Goal: Task Accomplishment & Management: Use online tool/utility

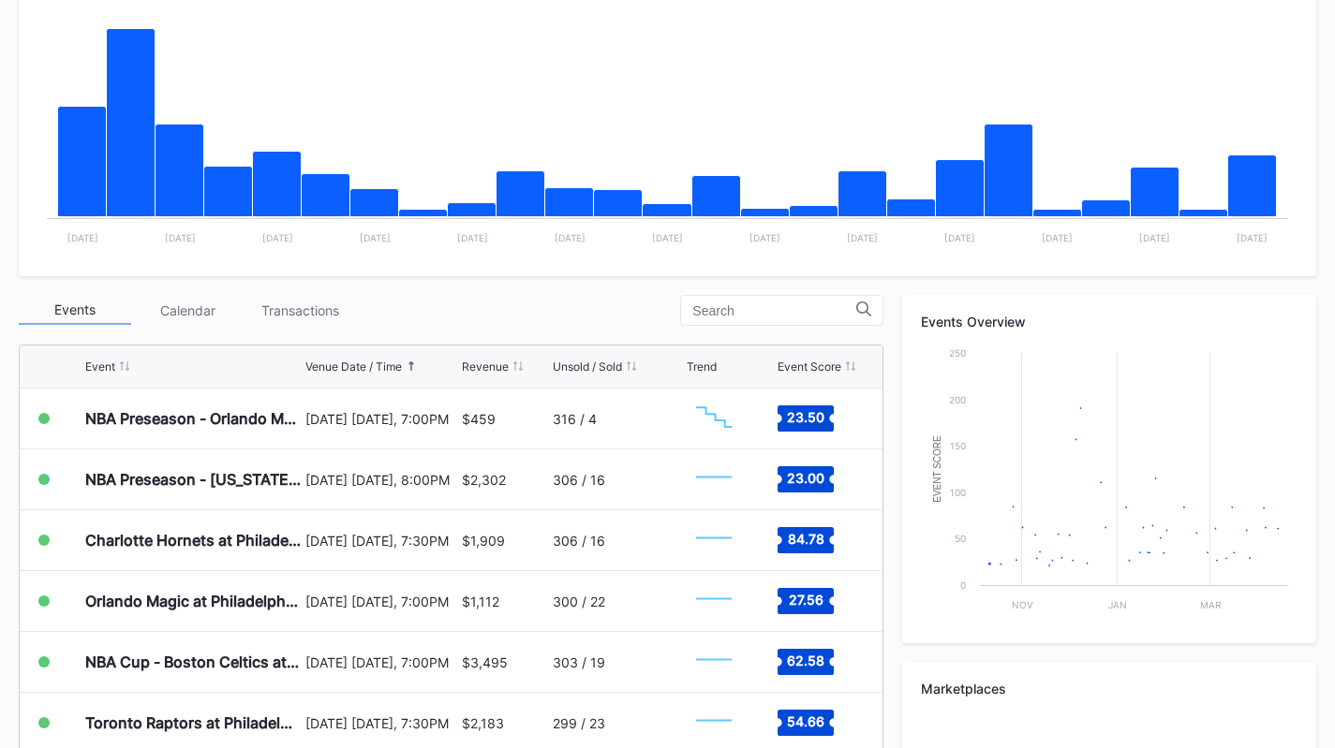
scroll to position [400, 0]
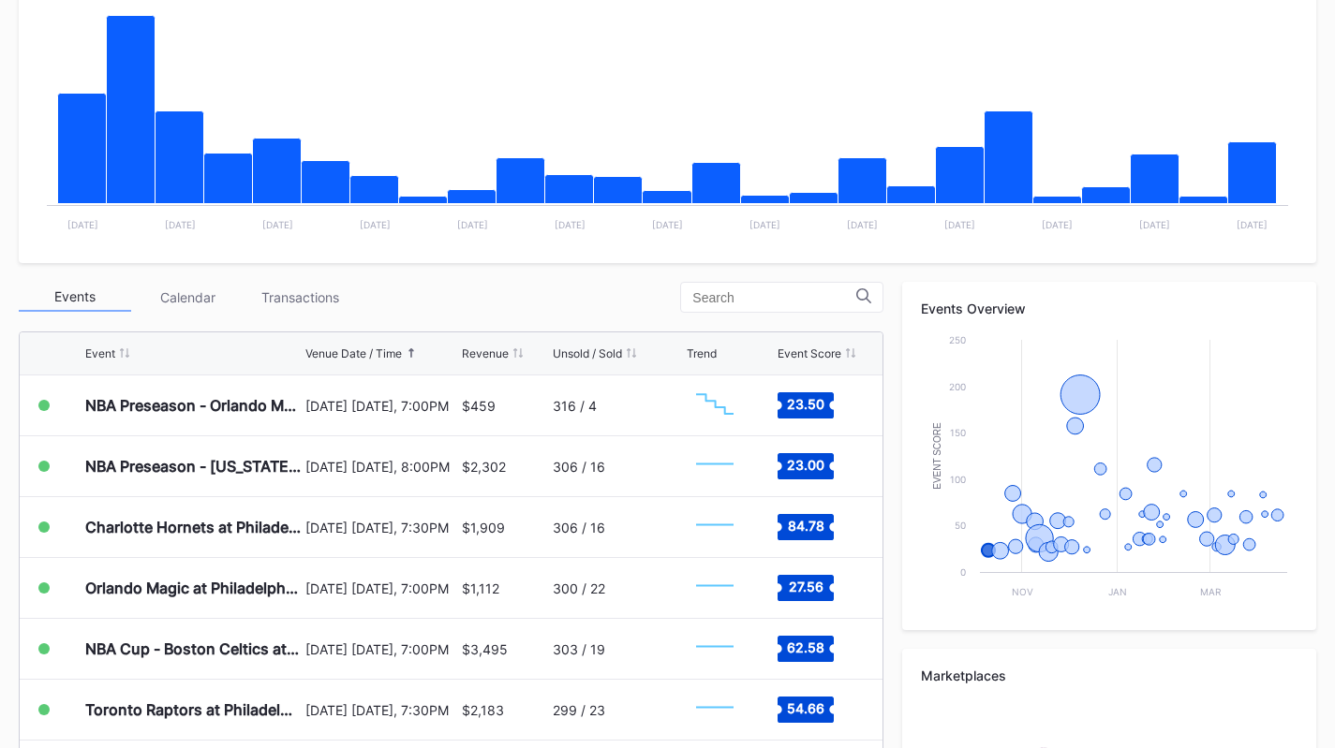
click at [323, 303] on div "Transactions" at bounding box center [300, 297] width 112 height 29
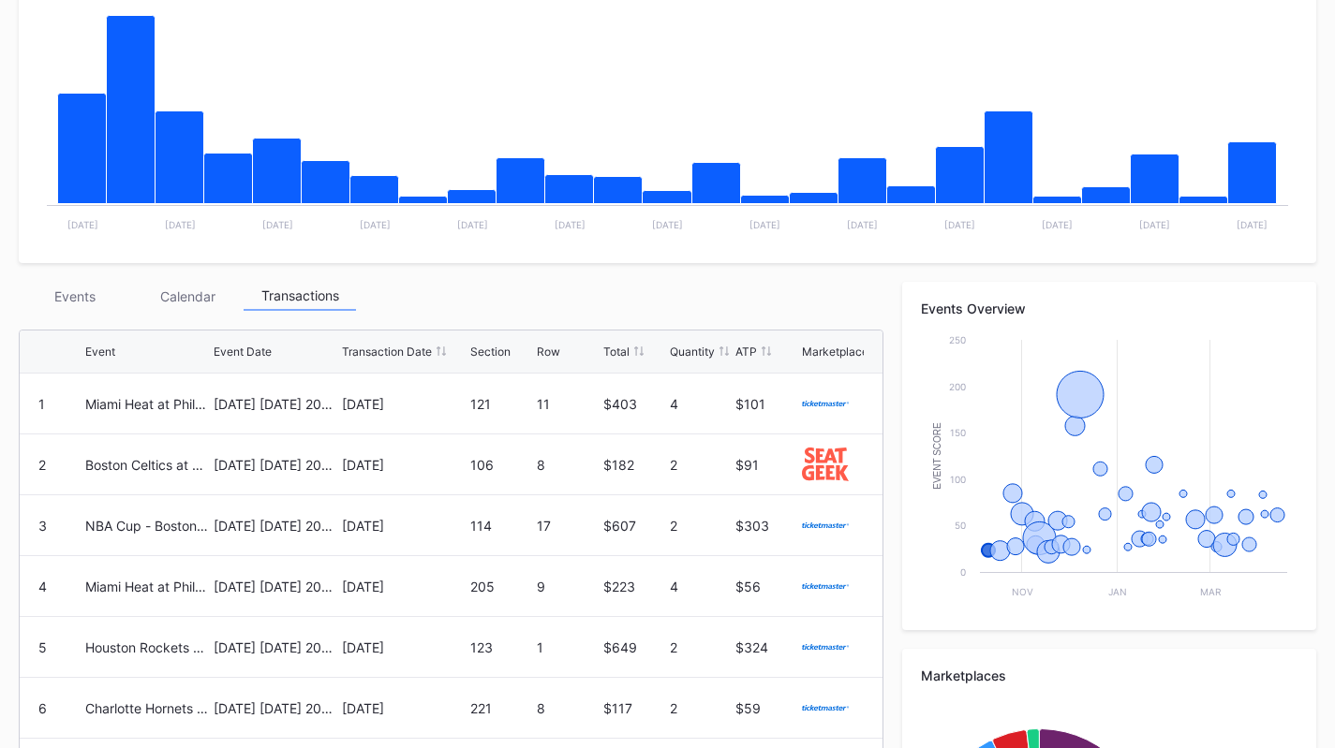
click at [78, 284] on div "Events" at bounding box center [75, 296] width 112 height 29
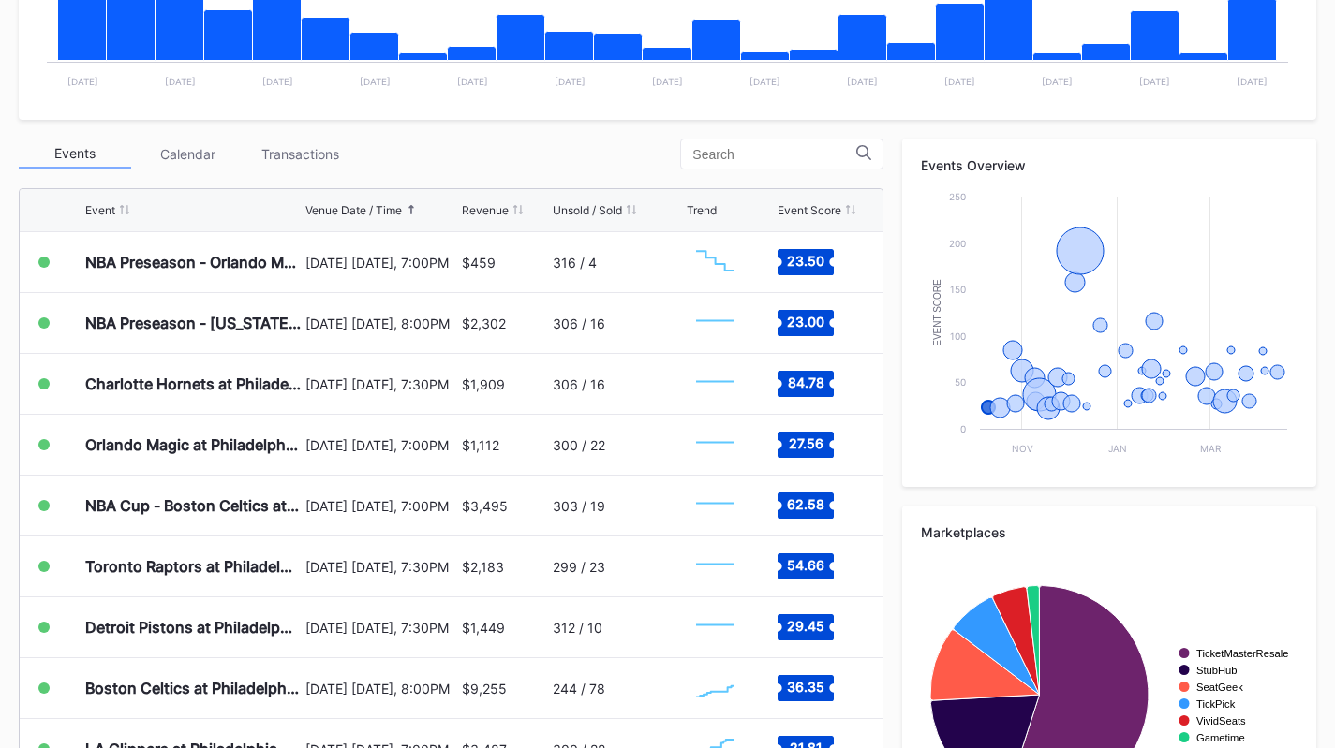
scroll to position [555, 0]
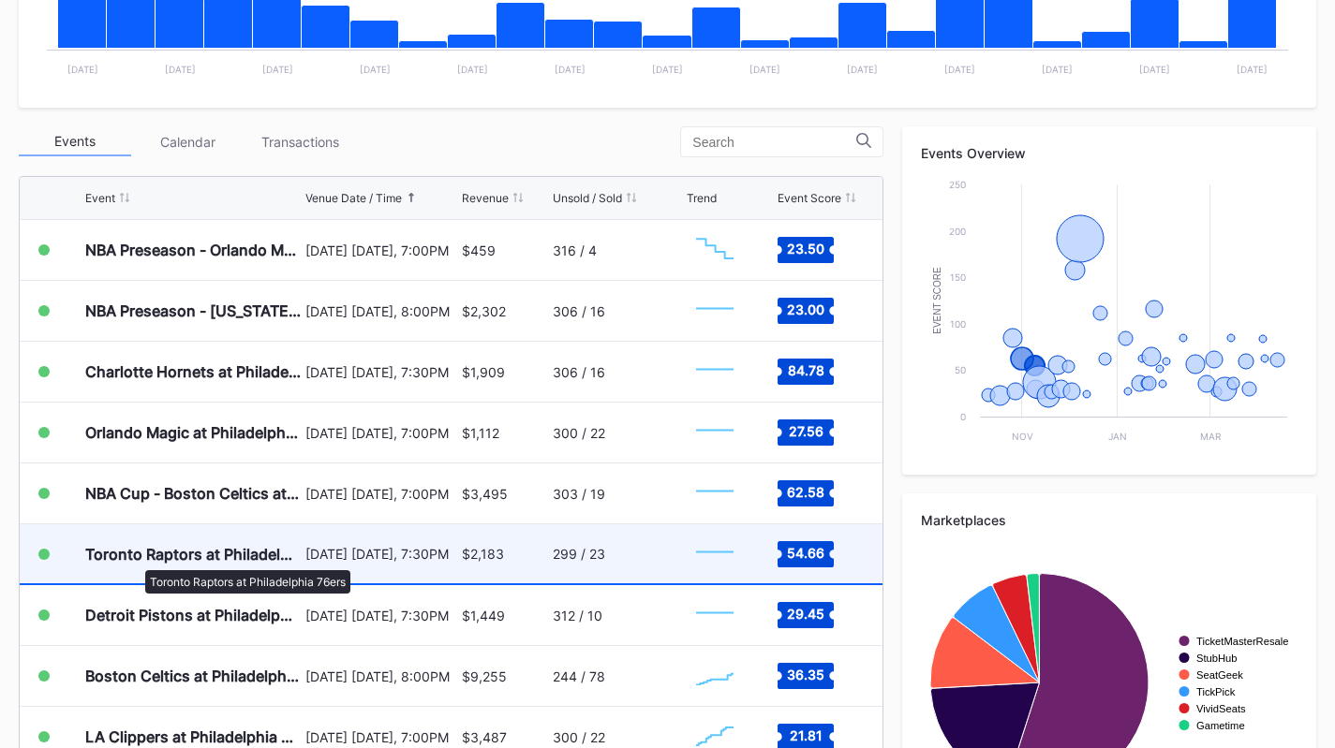
click at [136, 561] on div "Toronto Raptors at Philadelphia 76ers" at bounding box center [192, 554] width 215 height 19
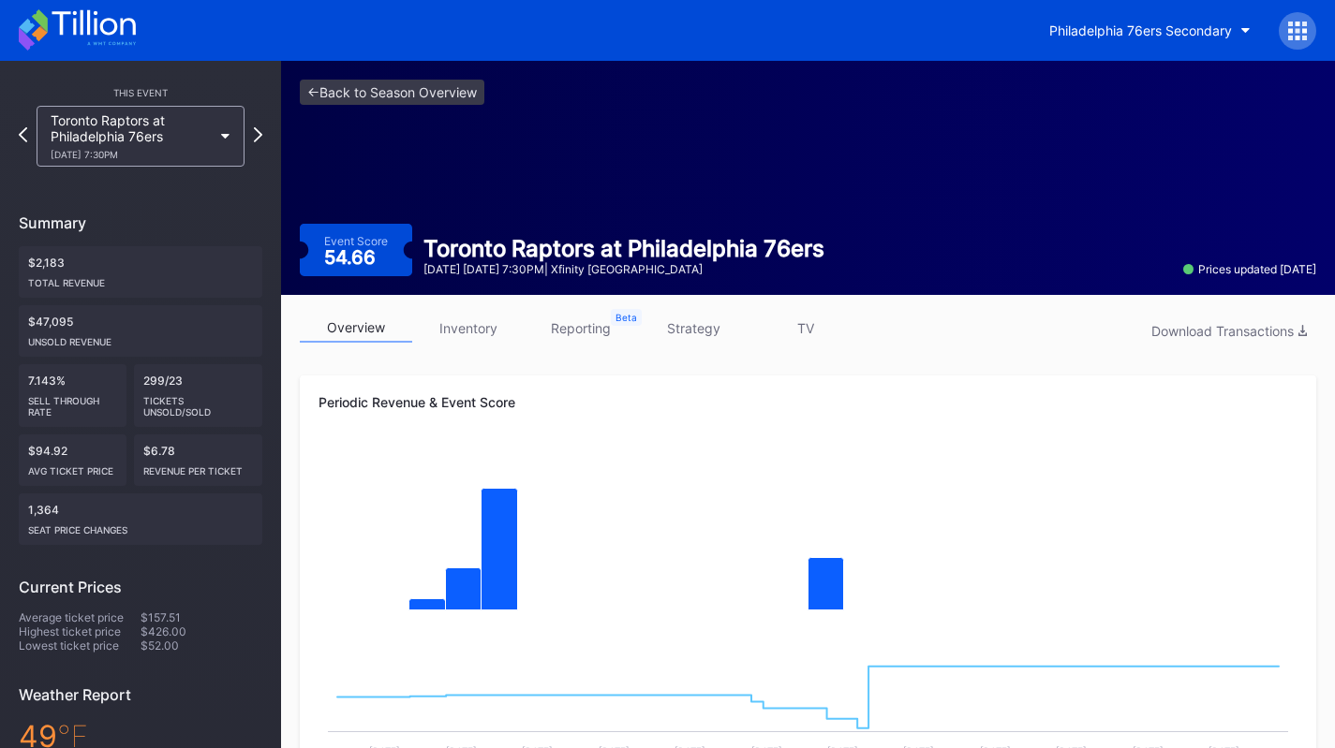
scroll to position [420, 0]
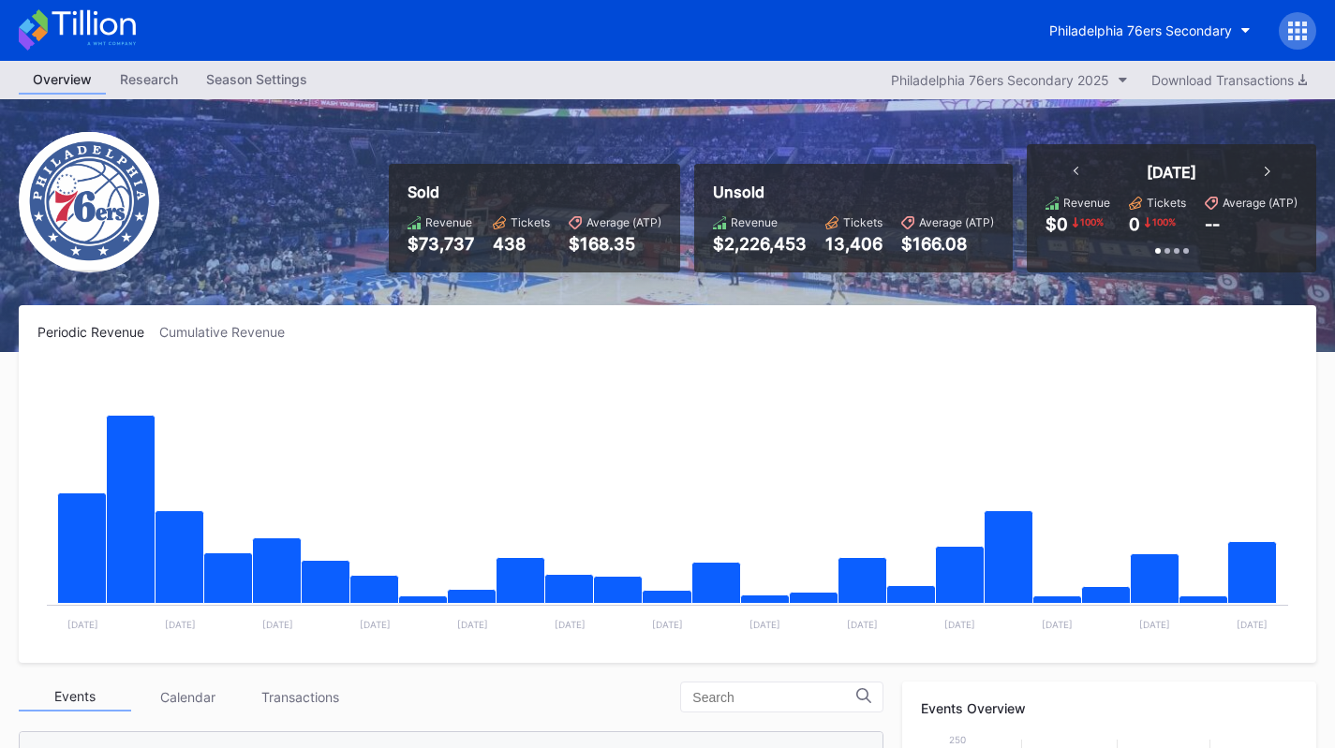
scroll to position [467, 0]
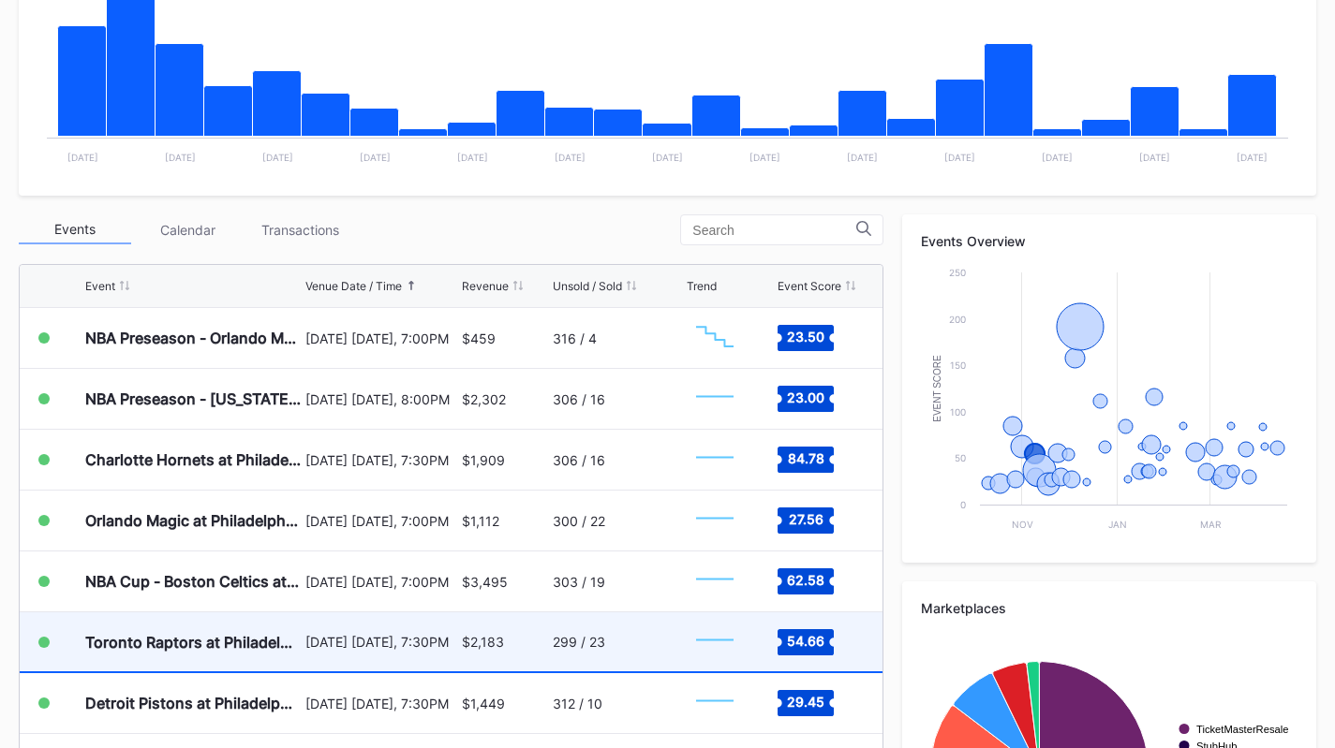
click at [216, 660] on div "Toronto Raptors at Philadelphia 76ers" at bounding box center [192, 642] width 215 height 59
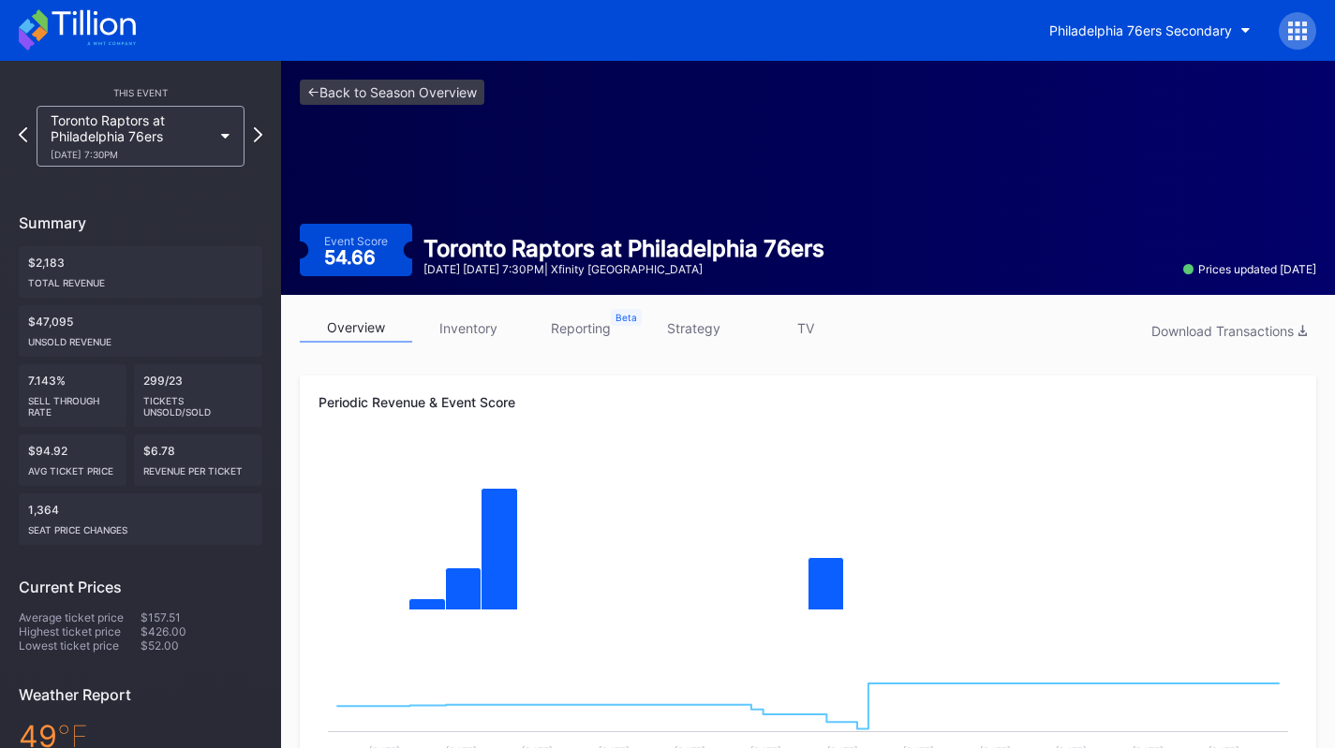
click at [428, 338] on link "inventory" at bounding box center [468, 328] width 112 height 29
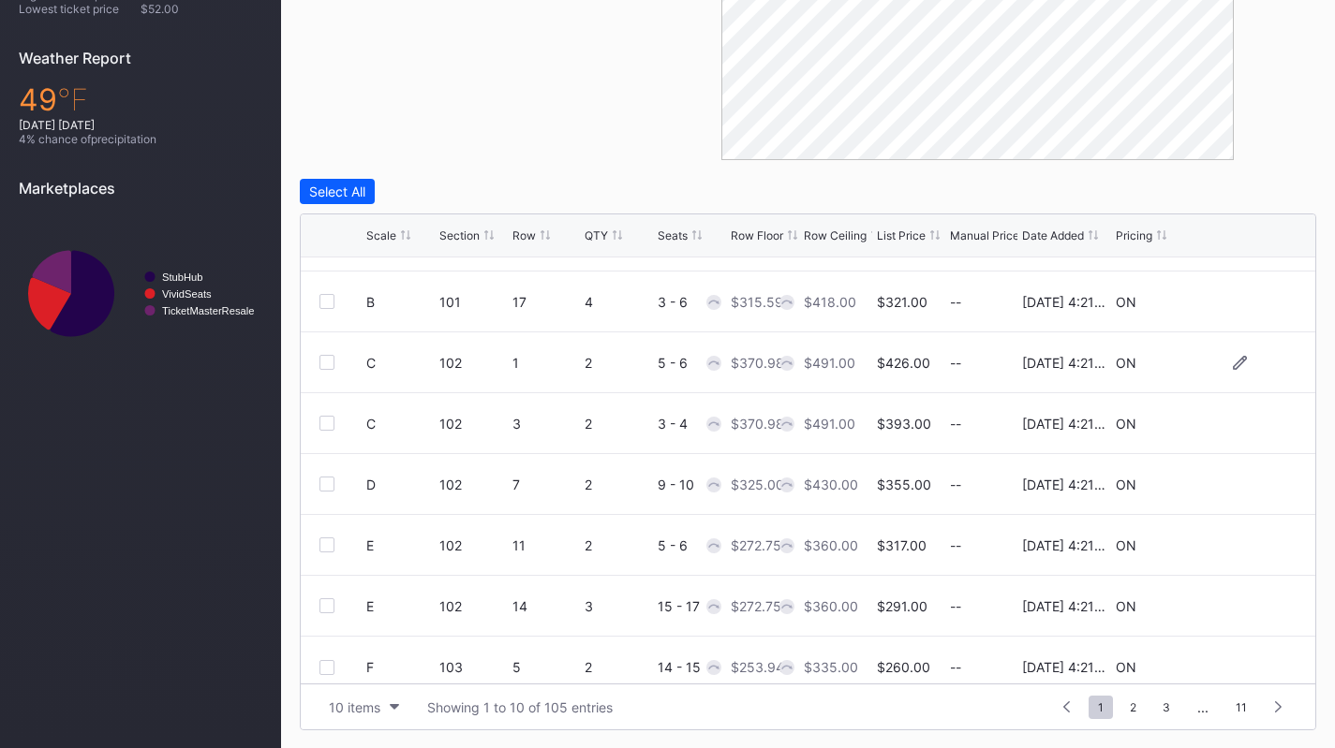
scroll to position [183, 0]
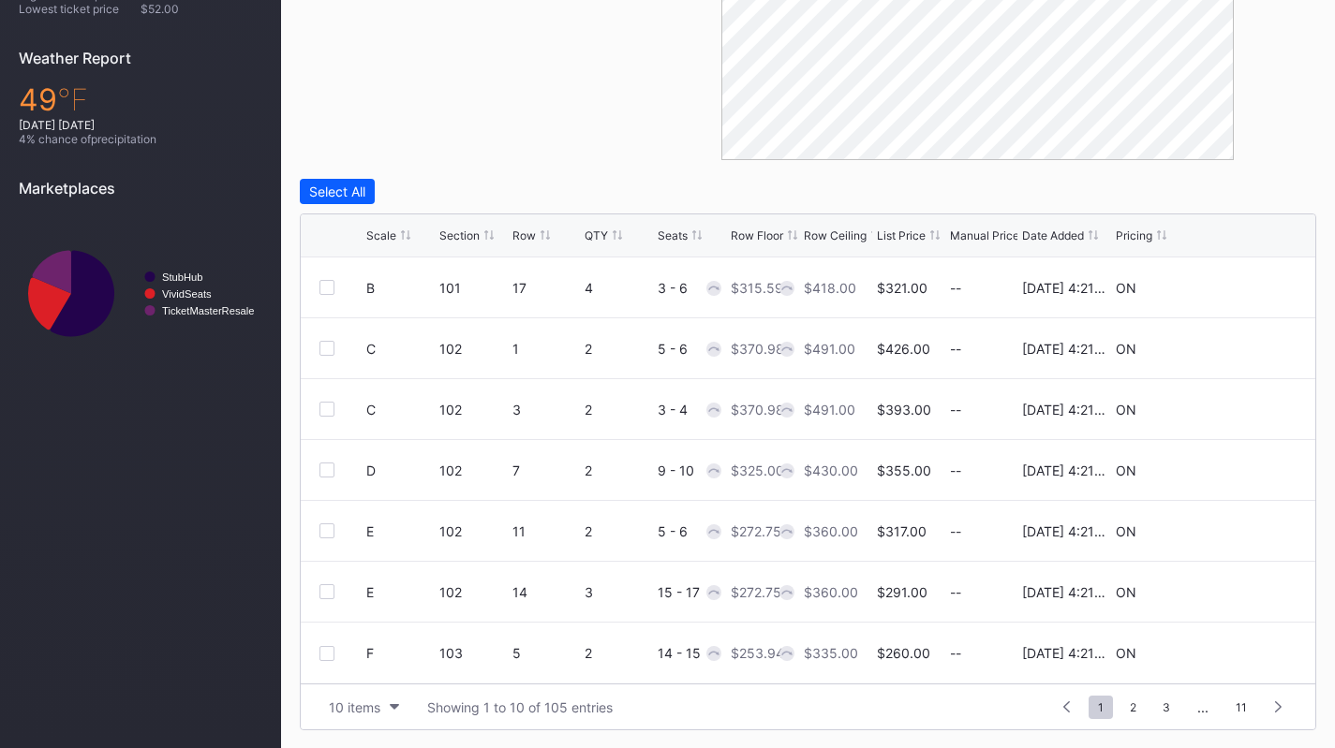
click at [349, 718] on div "10 items Showing 1 to 10 of 105 entries 1 ... -1 0 1 2 3 ... 11" at bounding box center [808, 707] width 1014 height 46
click at [352, 701] on div "10 items" at bounding box center [355, 708] width 52 height 16
click at [360, 672] on div "200 items" at bounding box center [363, 660] width 89 height 35
click at [280, 542] on div "This Event Toronto Raptors at [GEOGRAPHIC_DATA] 76ers [DATE] 7:30PM Summary $2,…" at bounding box center [140, 86] width 281 height 1325
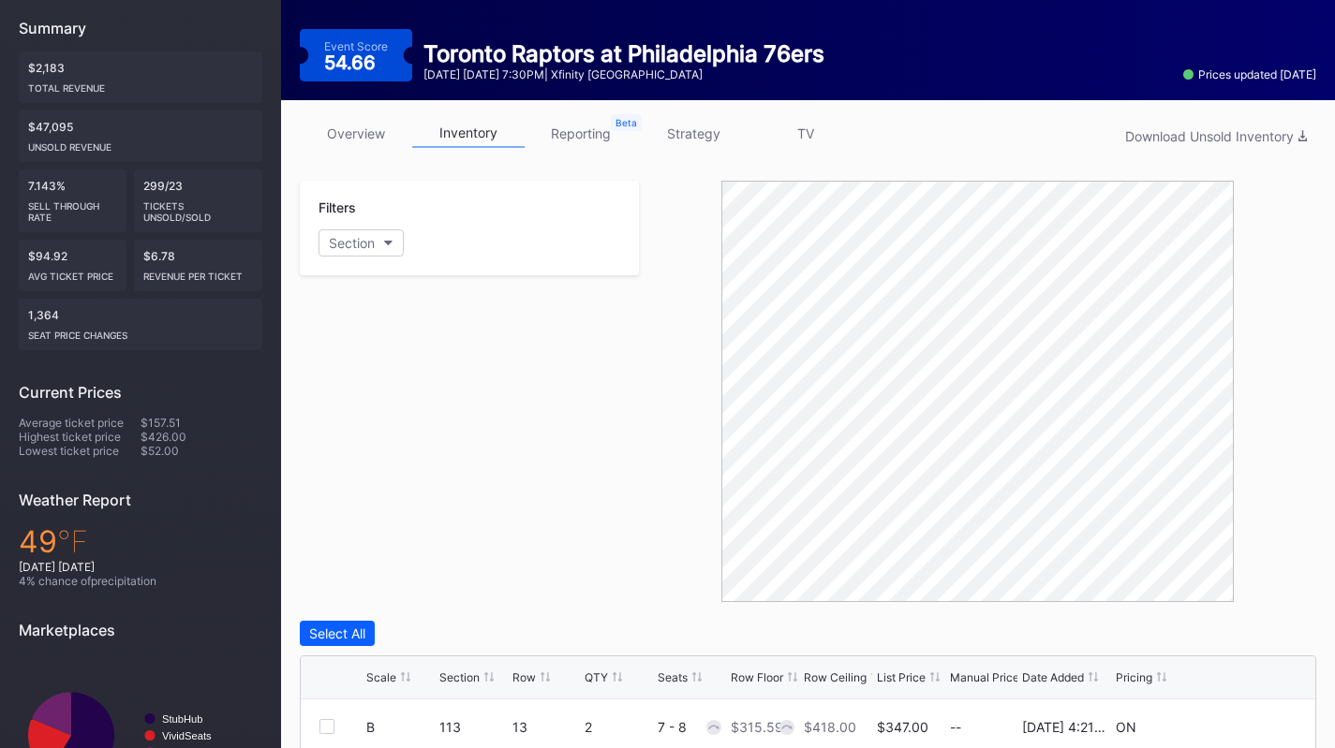
scroll to position [0, 0]
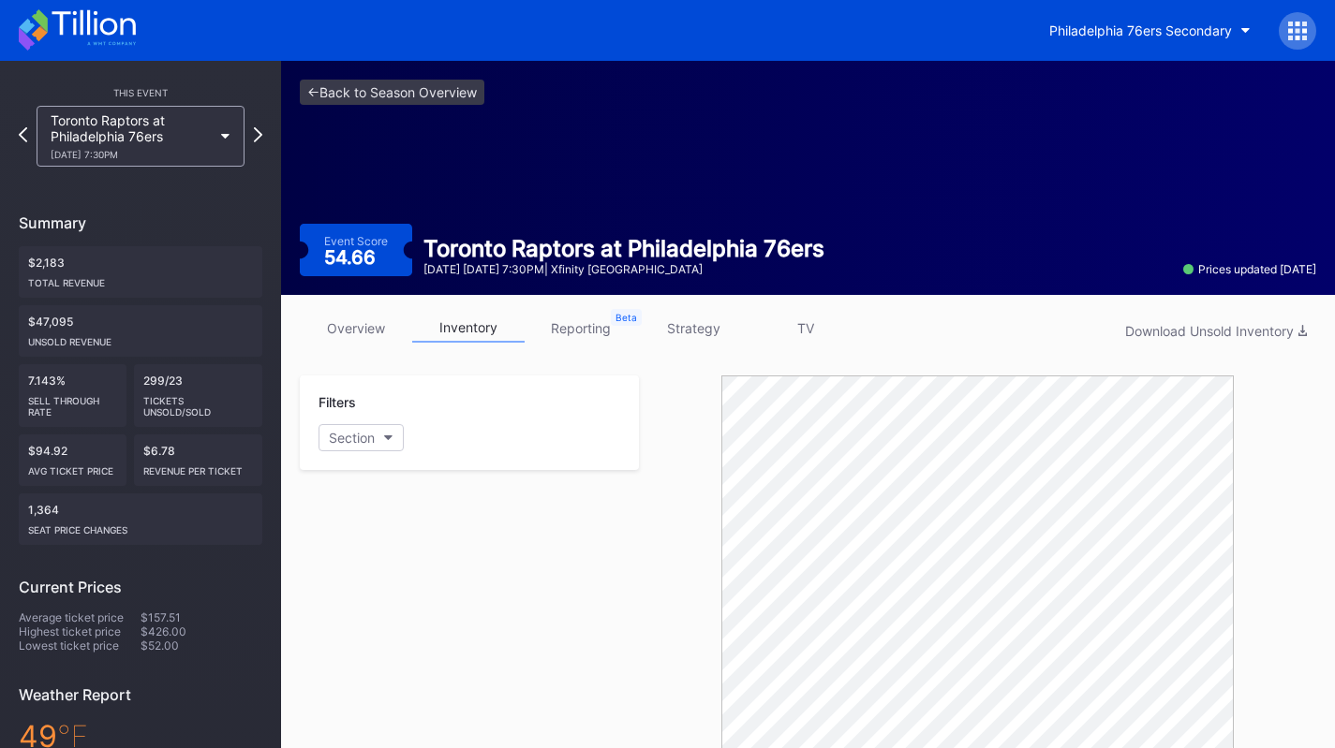
click at [300, 347] on div "overview inventory reporting strategy TV Download Unsold Inventory" at bounding box center [808, 333] width 1016 height 38
click at [335, 342] on link "overview" at bounding box center [356, 328] width 112 height 29
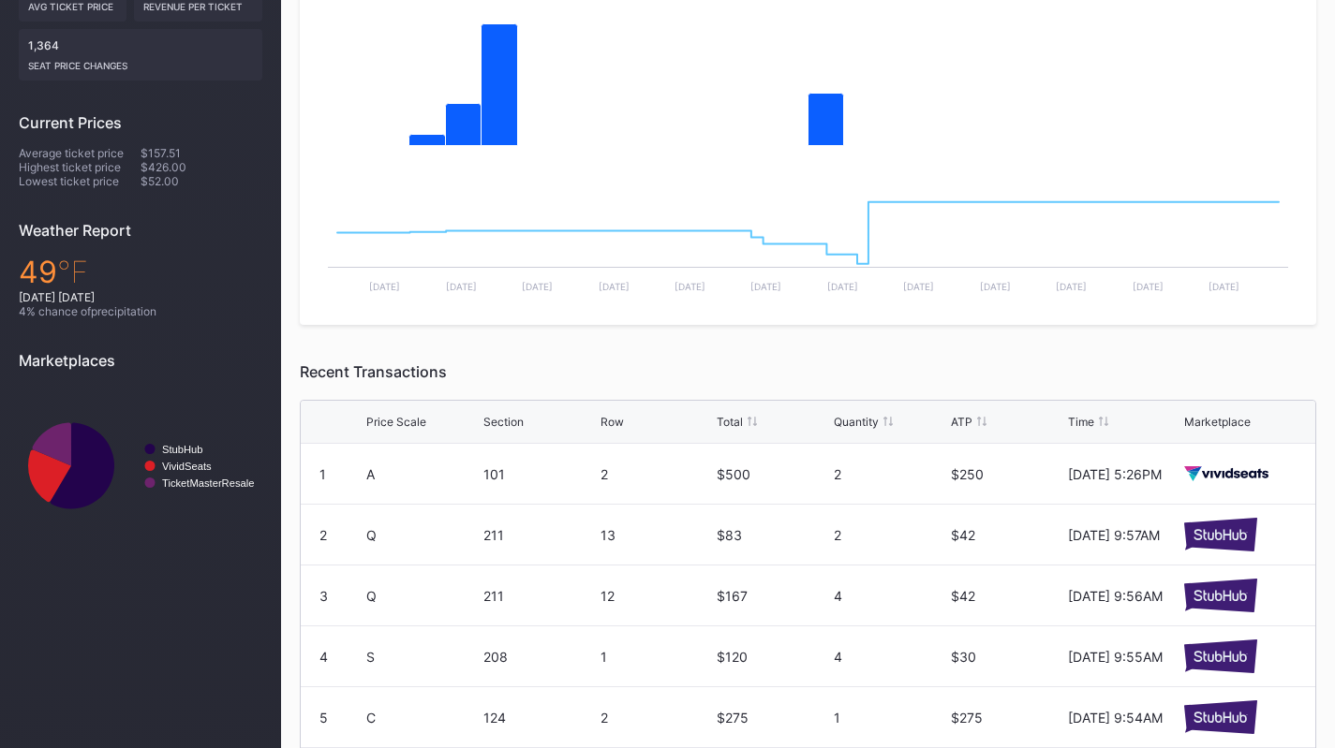
scroll to position [197, 0]
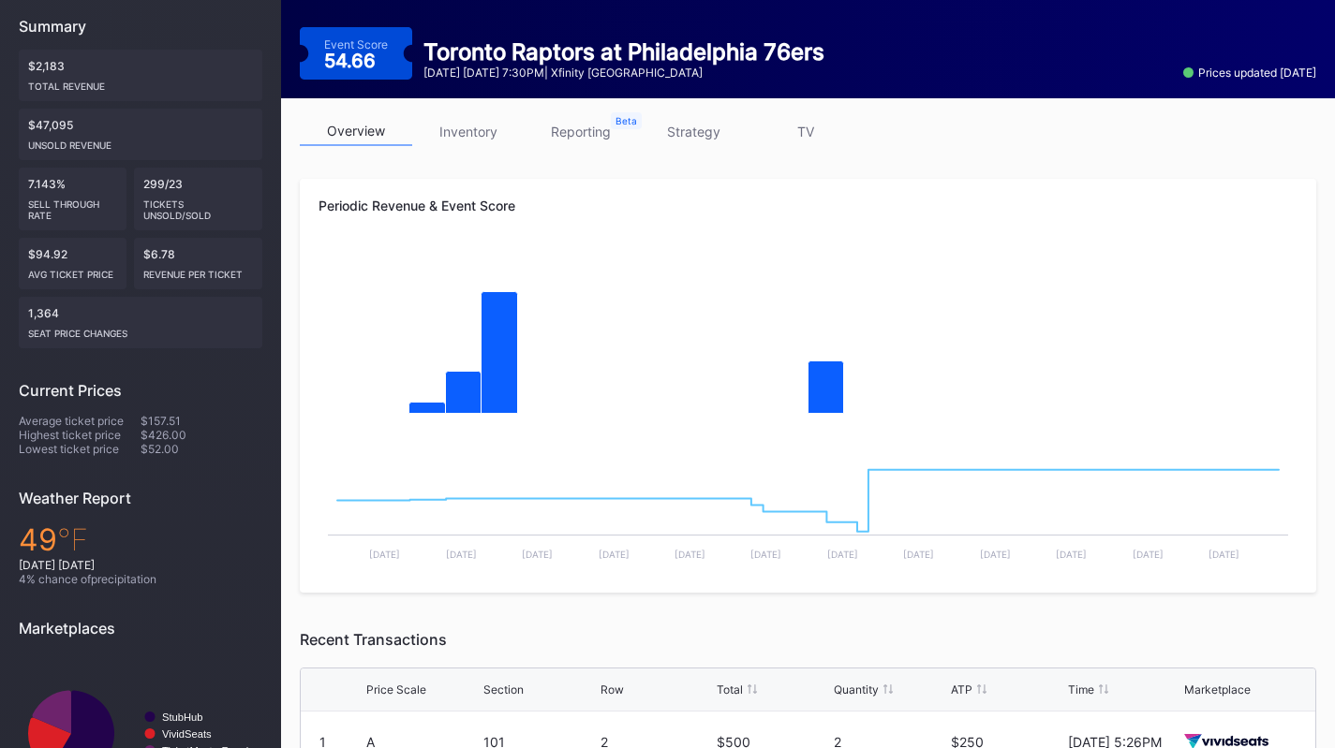
click at [674, 144] on link "strategy" at bounding box center [693, 131] width 112 height 29
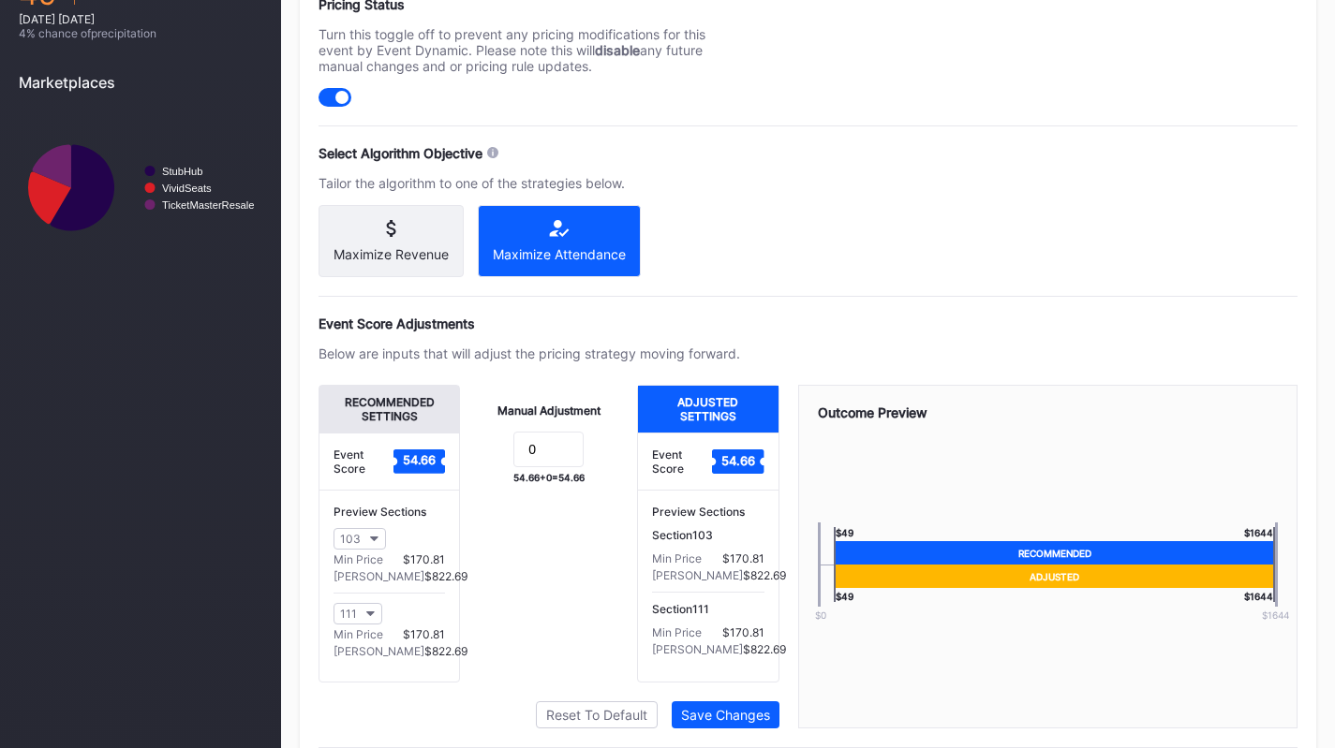
scroll to position [746, 0]
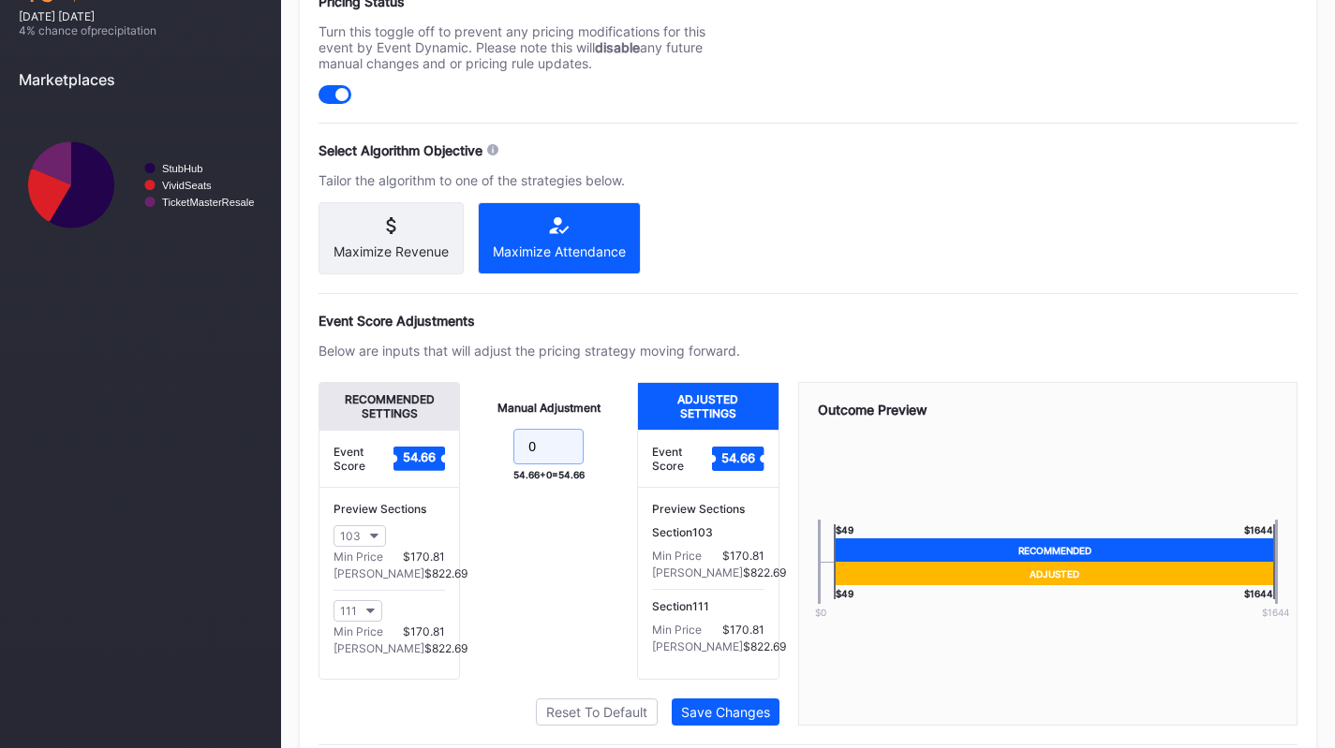
click at [552, 458] on input "0" at bounding box center [548, 447] width 70 height 36
type input "-5"
click at [563, 376] on div "Event Score Adjustments Below are inputs that will adjust the pricing strategy …" at bounding box center [807, 519] width 979 height 413
click at [703, 720] on div "Save Changes" at bounding box center [725, 712] width 89 height 16
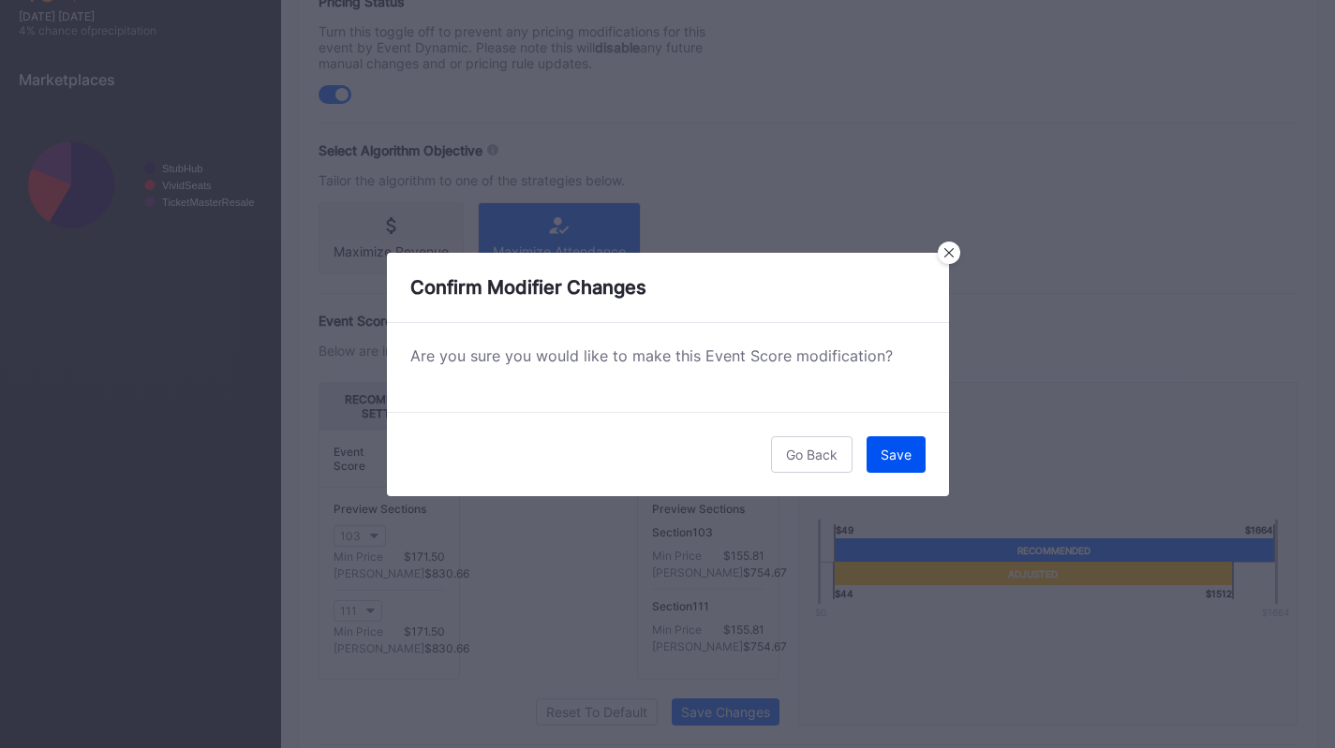
click at [894, 454] on div "Save" at bounding box center [895, 455] width 31 height 16
